Goal: Navigation & Orientation: Find specific page/section

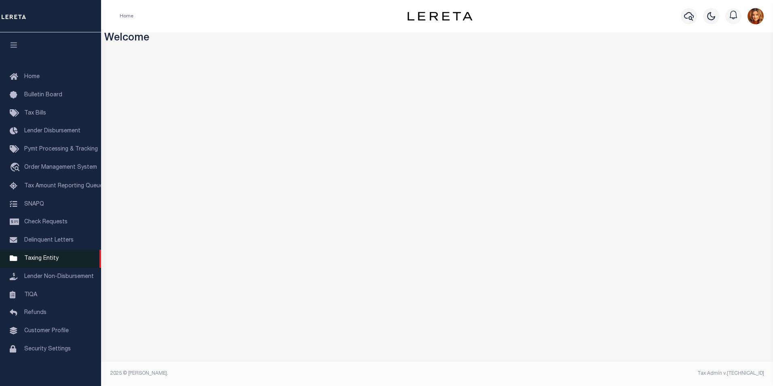
click at [49, 259] on span "Taxing Entity" at bounding box center [41, 259] width 34 height 6
click at [40, 261] on span "Taxing Entity" at bounding box center [41, 259] width 34 height 6
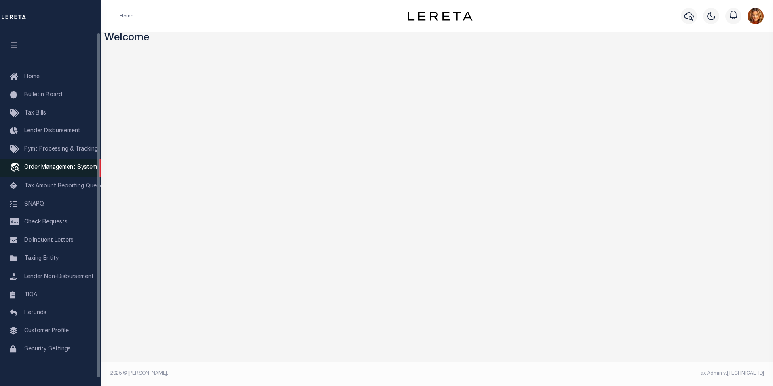
click at [55, 169] on span "Order Management System" at bounding box center [60, 168] width 73 height 6
